Goal: Task Accomplishment & Management: Manage account settings

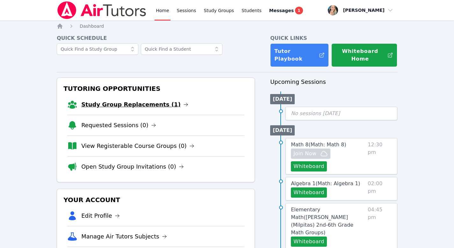
click at [140, 100] on link "Study Group Replacements (1)" at bounding box center [134, 104] width 107 height 9
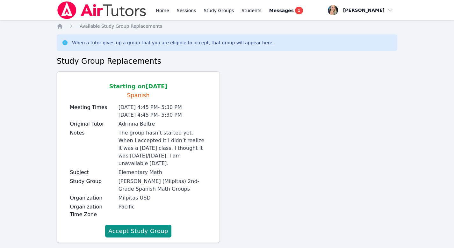
scroll to position [13, 0]
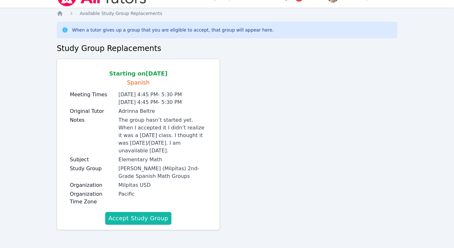
click at [137, 215] on button "Accept Study Group" at bounding box center [138, 218] width 66 height 13
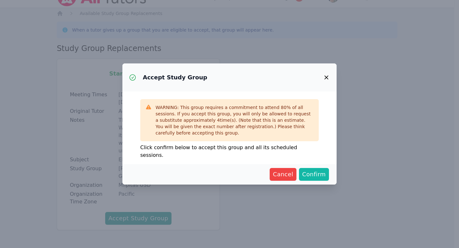
click at [317, 170] on span "Confirm" at bounding box center [314, 174] width 24 height 9
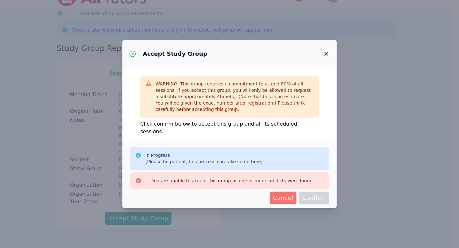
click at [283, 194] on span "Cancel" at bounding box center [283, 197] width 20 height 9
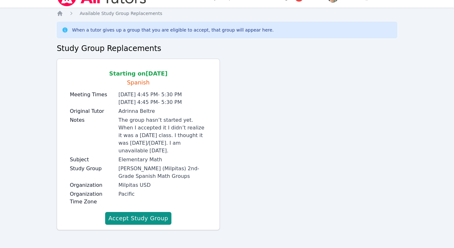
scroll to position [0, 0]
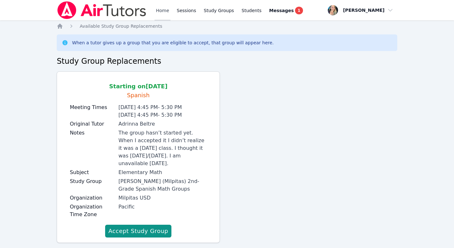
click at [165, 8] on link "Home" at bounding box center [162, 10] width 16 height 20
